Goal: Information Seeking & Learning: Learn about a topic

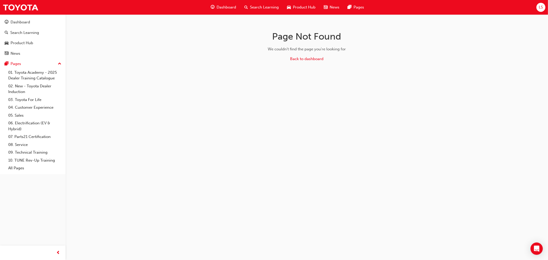
click at [253, 6] on span "Search Learning" at bounding box center [264, 7] width 29 height 6
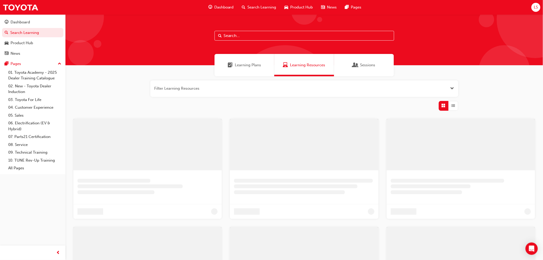
click at [232, 36] on input "text" at bounding box center [305, 36] width 180 height 10
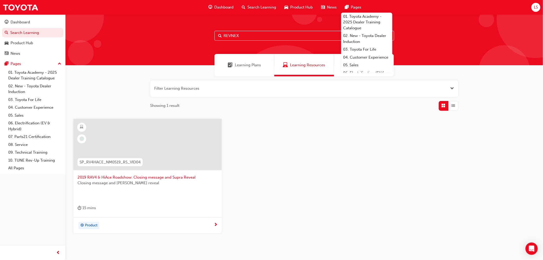
type input "REVNEXT"
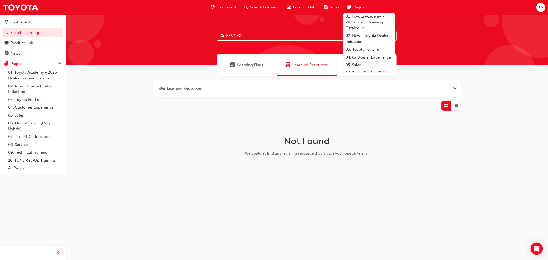
drag, startPoint x: 256, startPoint y: 36, endPoint x: 141, endPoint y: 22, distance: 115.2
click at [141, 22] on div "REVNEXT" at bounding box center [306, 39] width 482 height 51
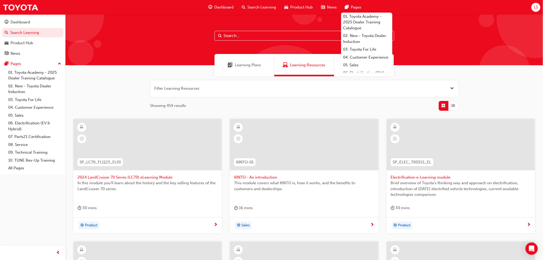
click at [242, 69] on div "Learning Plans" at bounding box center [245, 65] width 60 height 22
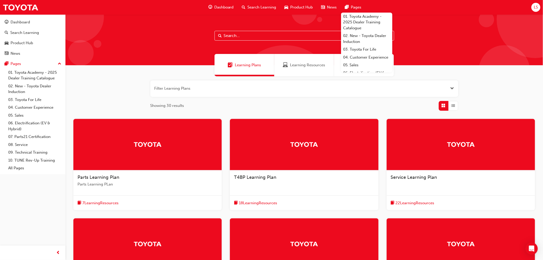
click at [207, 5] on div "Dashboard" at bounding box center [221, 7] width 34 height 11
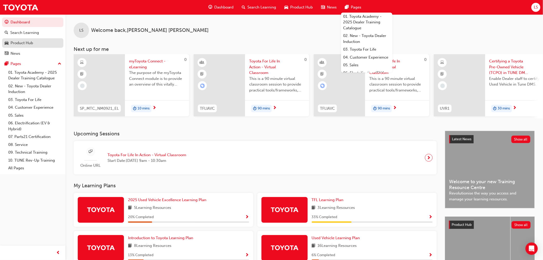
click at [32, 40] on div "Product Hub" at bounding box center [33, 43] width 56 height 6
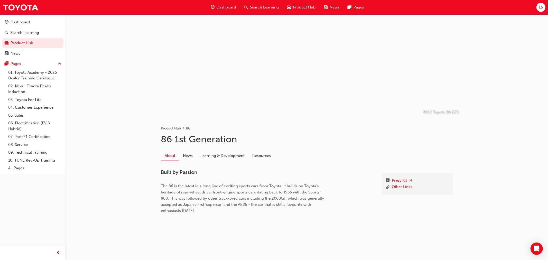
click at [305, 150] on div "About News Learning & Development Resources" at bounding box center [307, 154] width 292 height 14
click at [231, 152] on link "Learning & Development" at bounding box center [222, 156] width 52 height 10
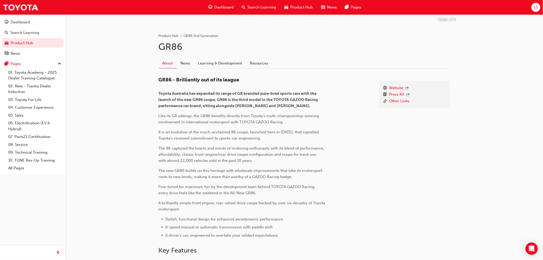
scroll to position [114, 0]
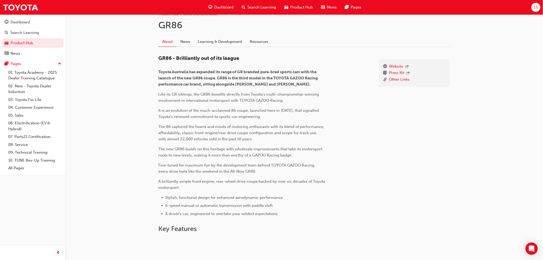
click at [231, 34] on div "About News Learning & Development Resources" at bounding box center [305, 40] width 292 height 14
click at [229, 39] on link "Learning & Development" at bounding box center [220, 42] width 52 height 10
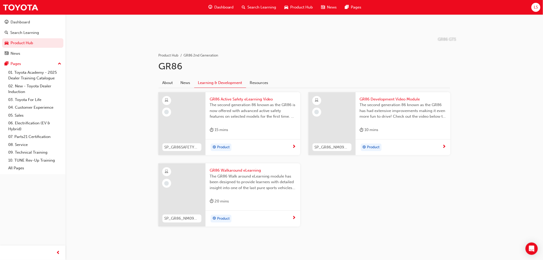
scroll to position [77, 0]
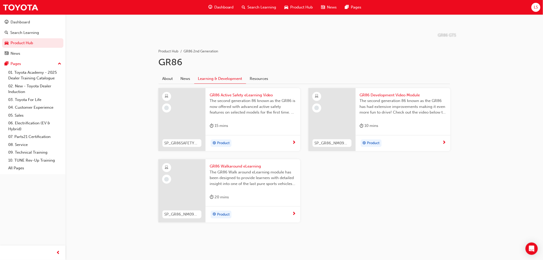
click at [287, 213] on div "Product" at bounding box center [251, 215] width 83 height 8
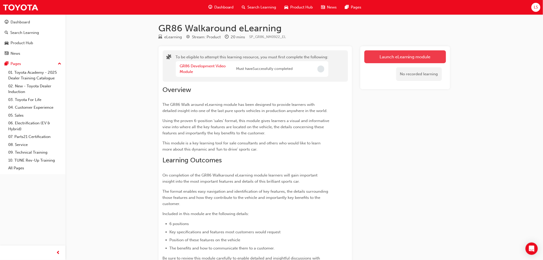
click at [380, 53] on button "Launch eLearning module" at bounding box center [406, 56] width 82 height 13
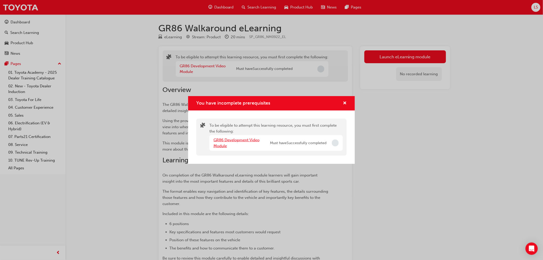
click at [240, 140] on link "GR86 Development Video Module" at bounding box center [237, 143] width 46 height 11
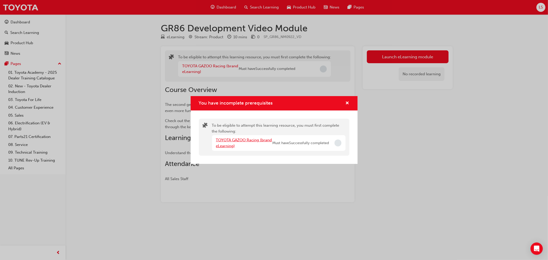
click at [256, 140] on link "TOYOTA GAZOO Racing (brand eLearning)" at bounding box center [244, 143] width 56 height 11
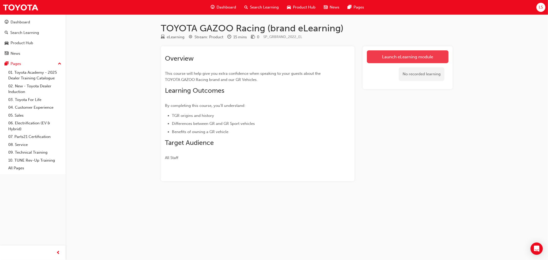
click at [385, 58] on link "Launch eLearning module" at bounding box center [408, 56] width 82 height 13
